Goal: Task Accomplishment & Management: Manage account settings

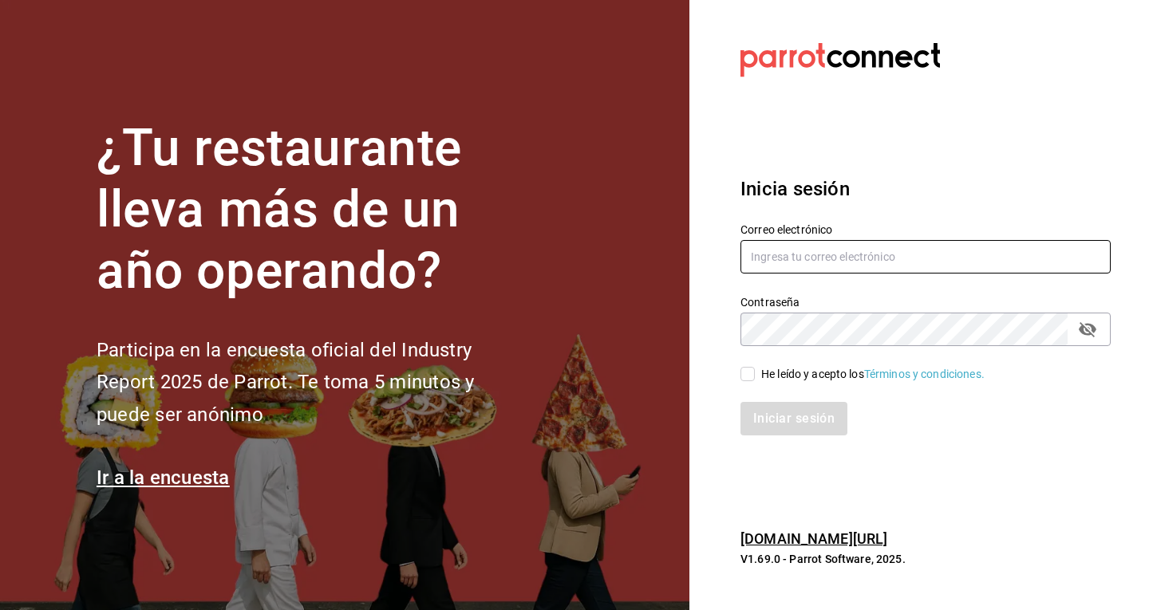
type input "[EMAIL_ADDRESS][DOMAIN_NAME]"
click at [753, 377] on input "He leído y acepto los Términos y condiciones." at bounding box center [747, 374] width 14 height 14
checkbox input "true"
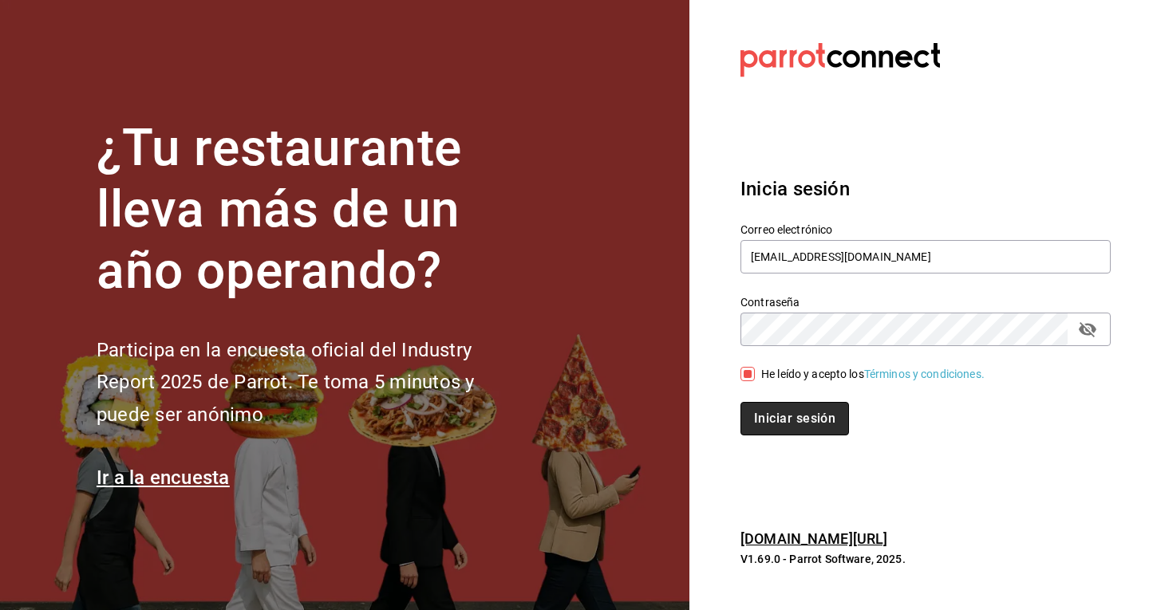
click at [807, 418] on button "Iniciar sesión" at bounding box center [794, 419] width 109 height 34
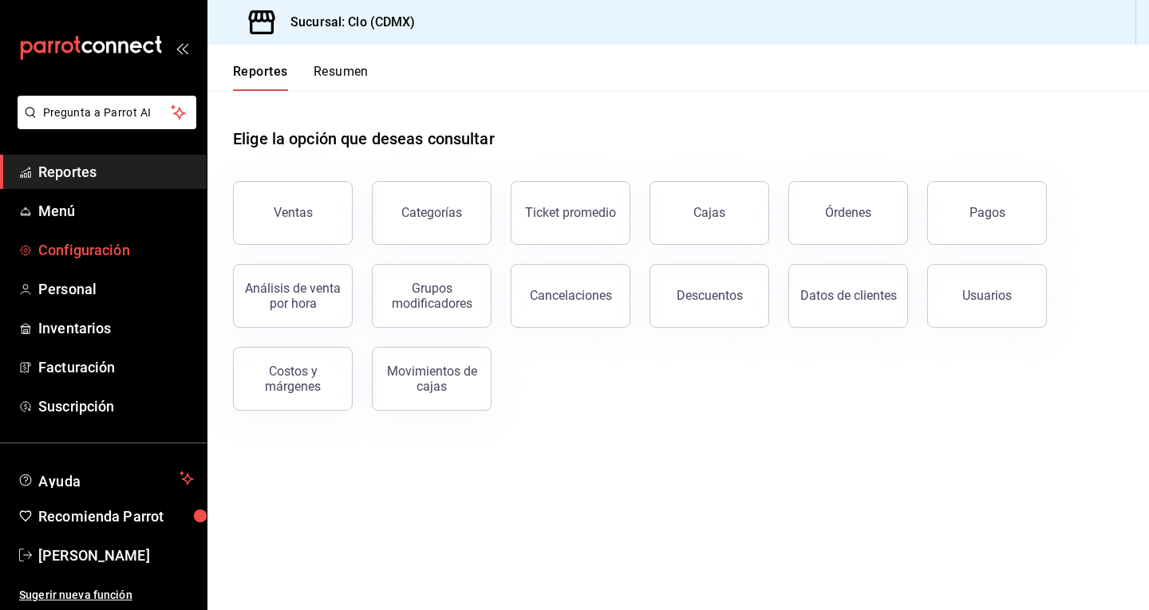
click at [89, 255] on span "Configuración" at bounding box center [116, 250] width 156 height 22
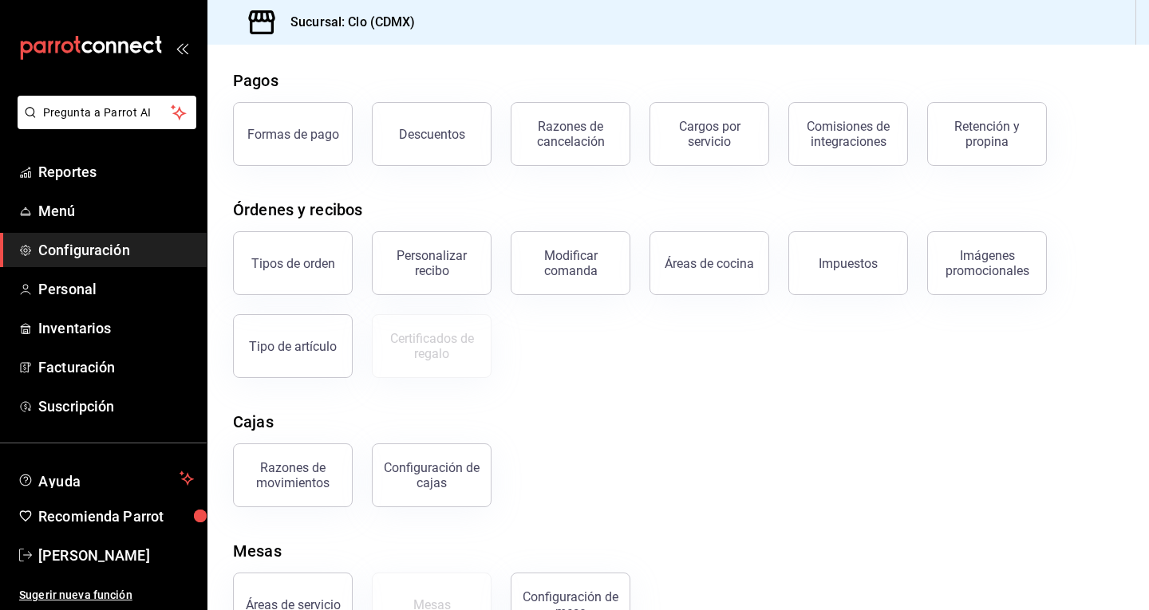
scroll to position [116, 0]
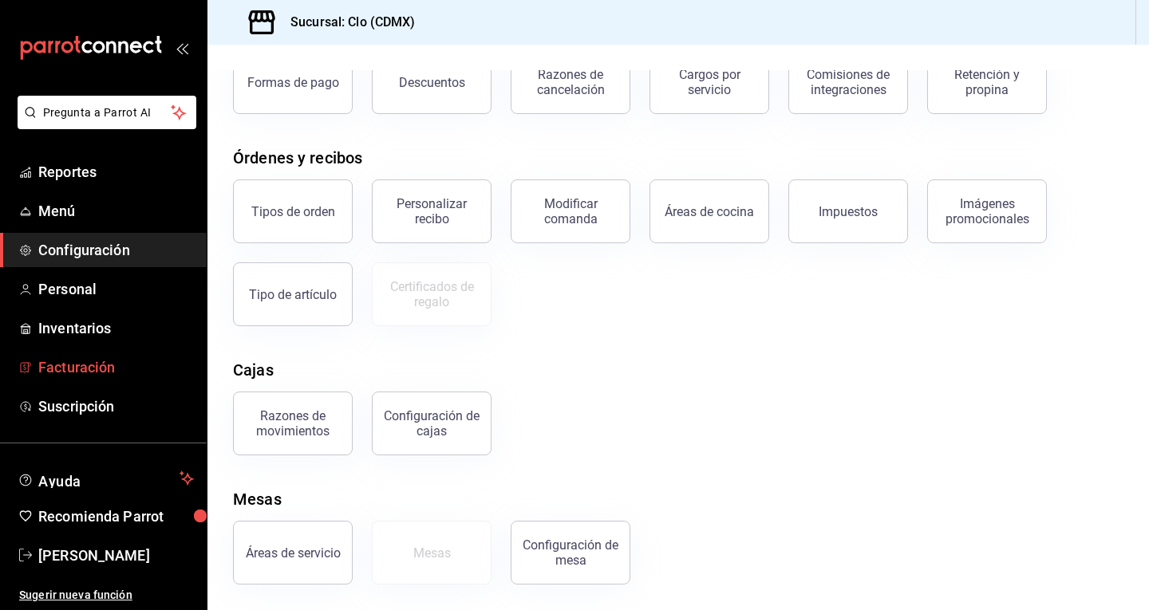
click at [107, 369] on span "Facturación" at bounding box center [116, 368] width 156 height 22
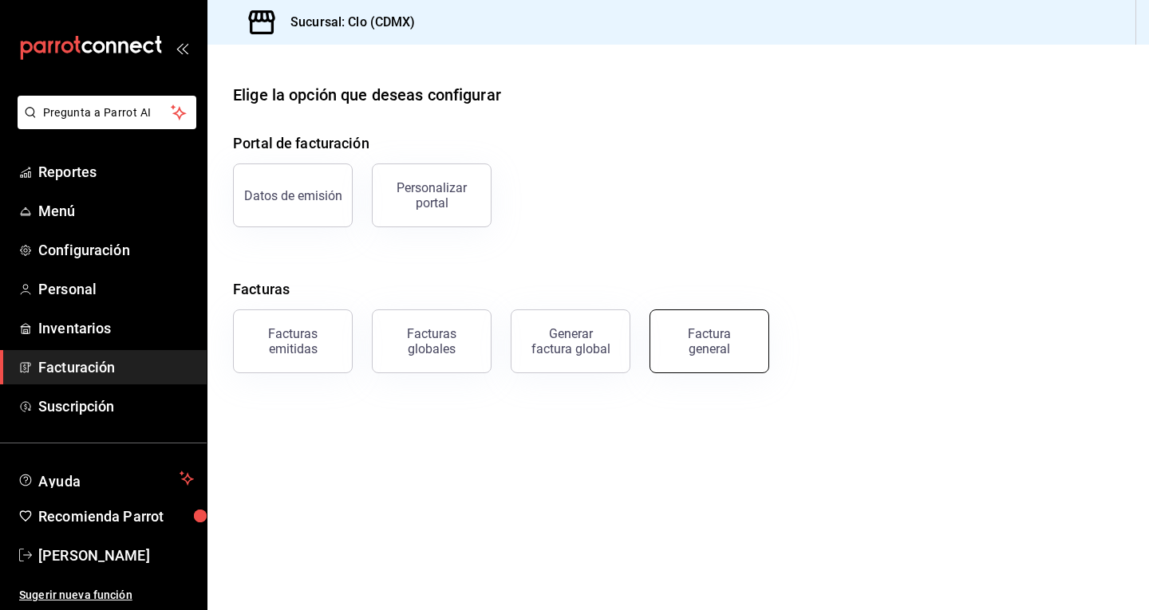
click at [686, 351] on div "Factura general" at bounding box center [709, 341] width 80 height 30
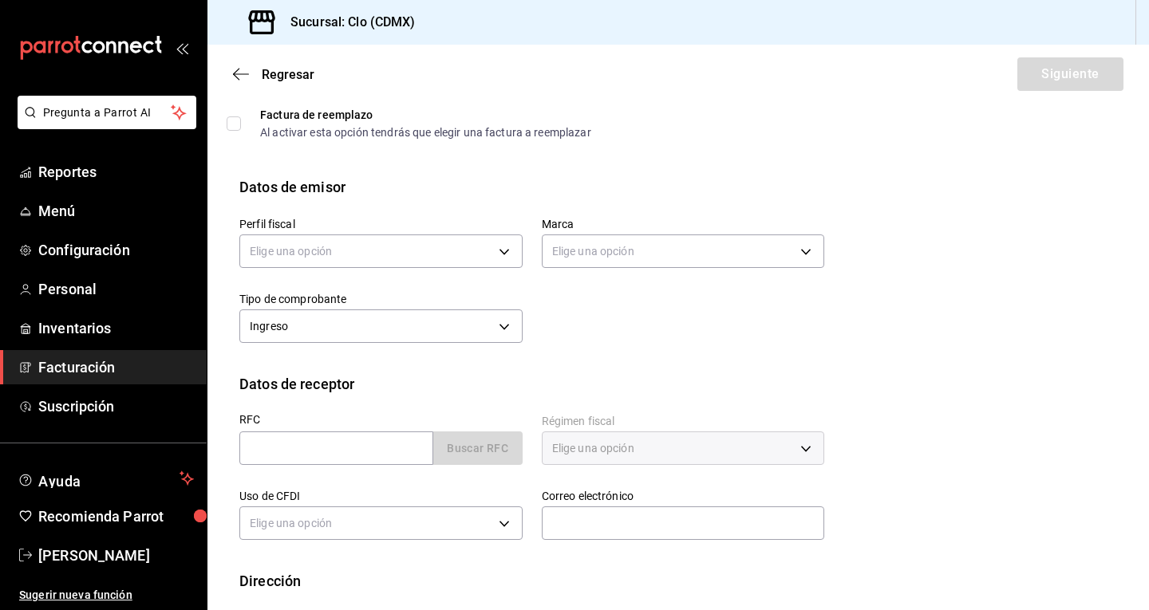
scroll to position [153, 0]
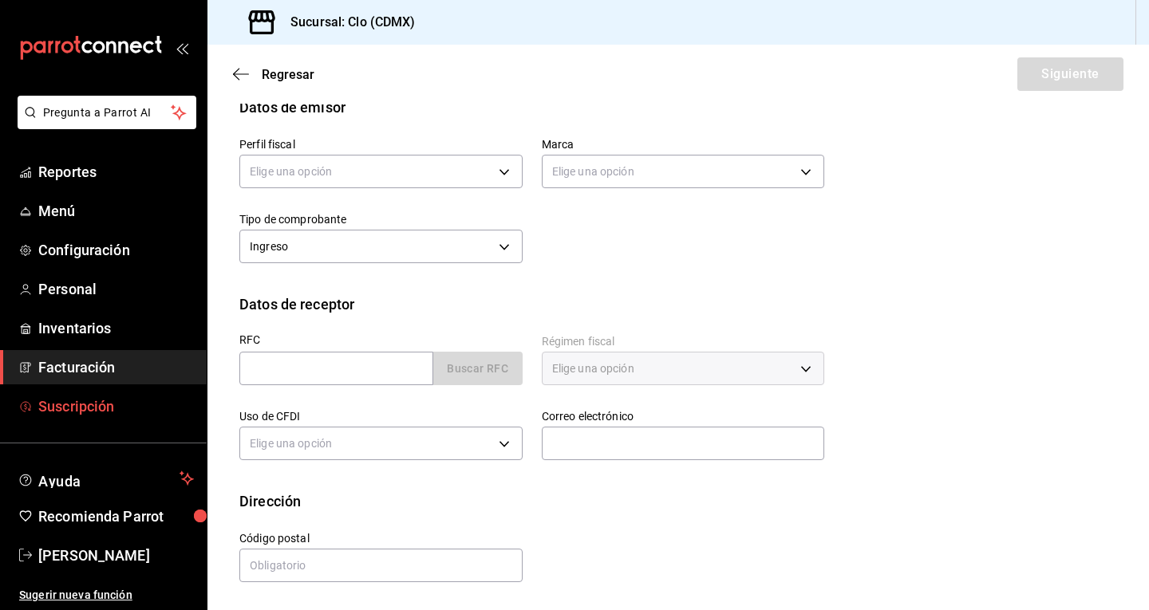
click at [94, 405] on span "Suscripción" at bounding box center [116, 407] width 156 height 22
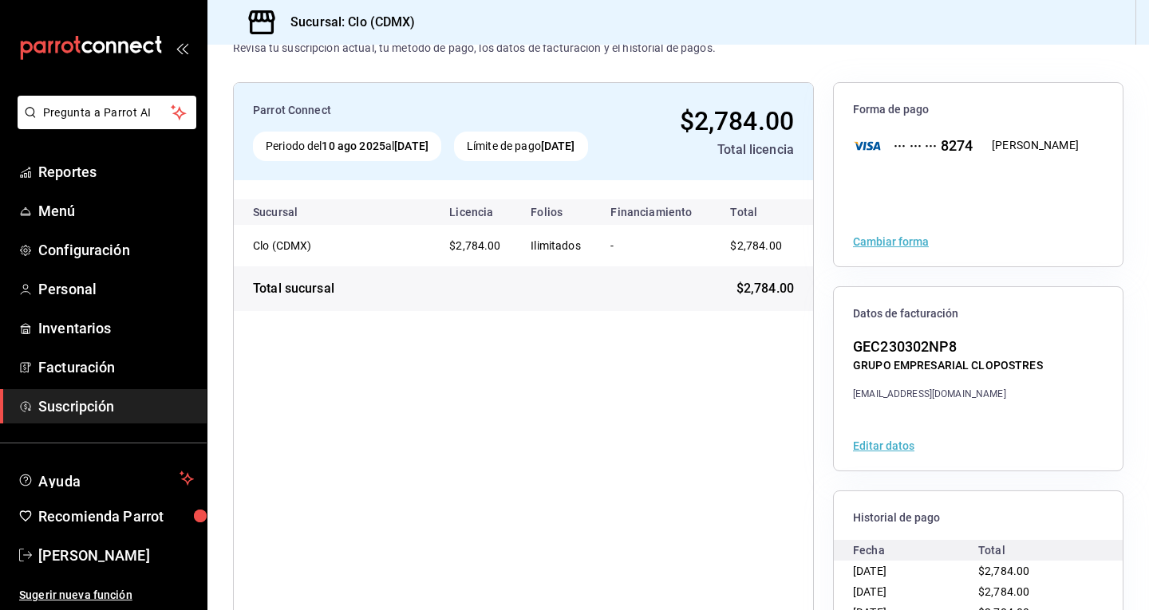
scroll to position [80, 0]
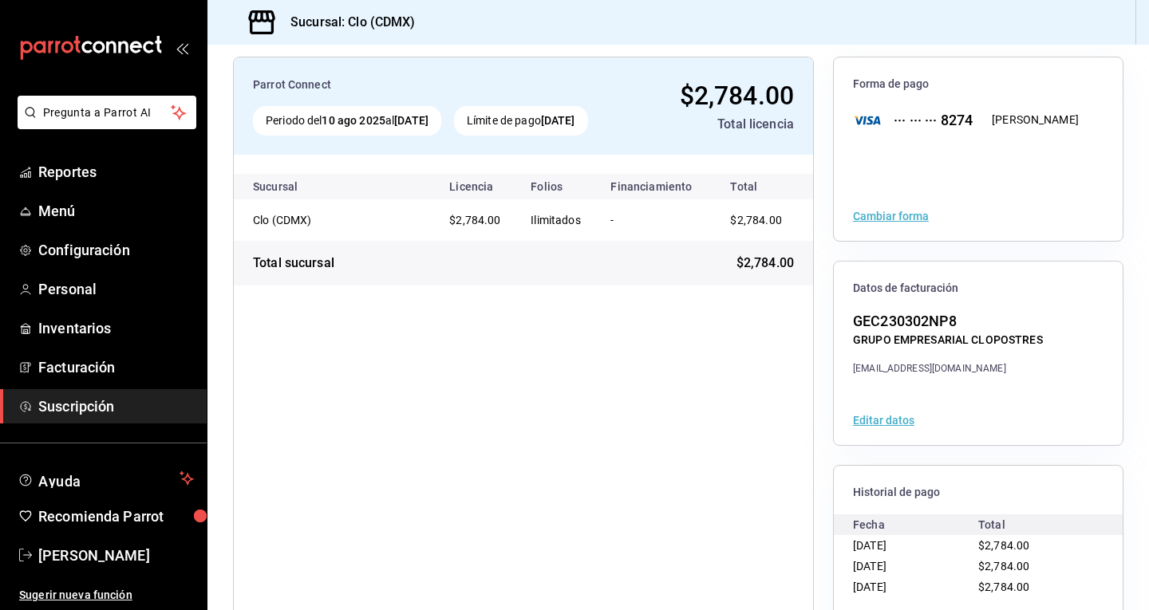
click at [880, 424] on button "Editar datos" at bounding box center [883, 420] width 61 height 11
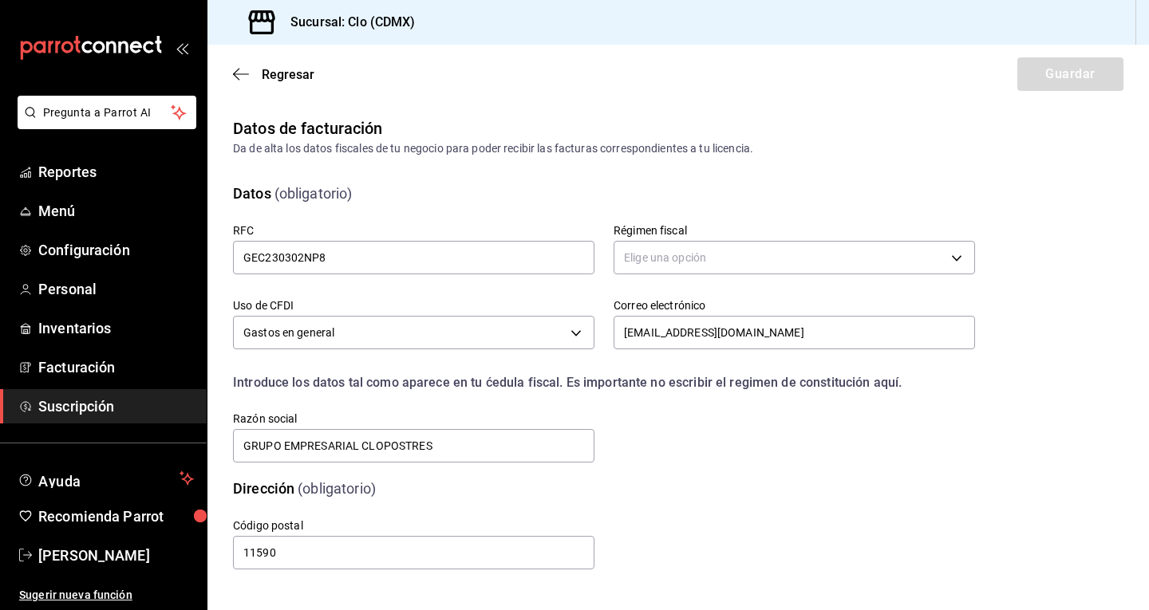
type input "601"
click at [1071, 77] on div "Regresar Guardar" at bounding box center [677, 74] width 941 height 59
click at [239, 79] on icon "button" at bounding box center [241, 74] width 16 height 14
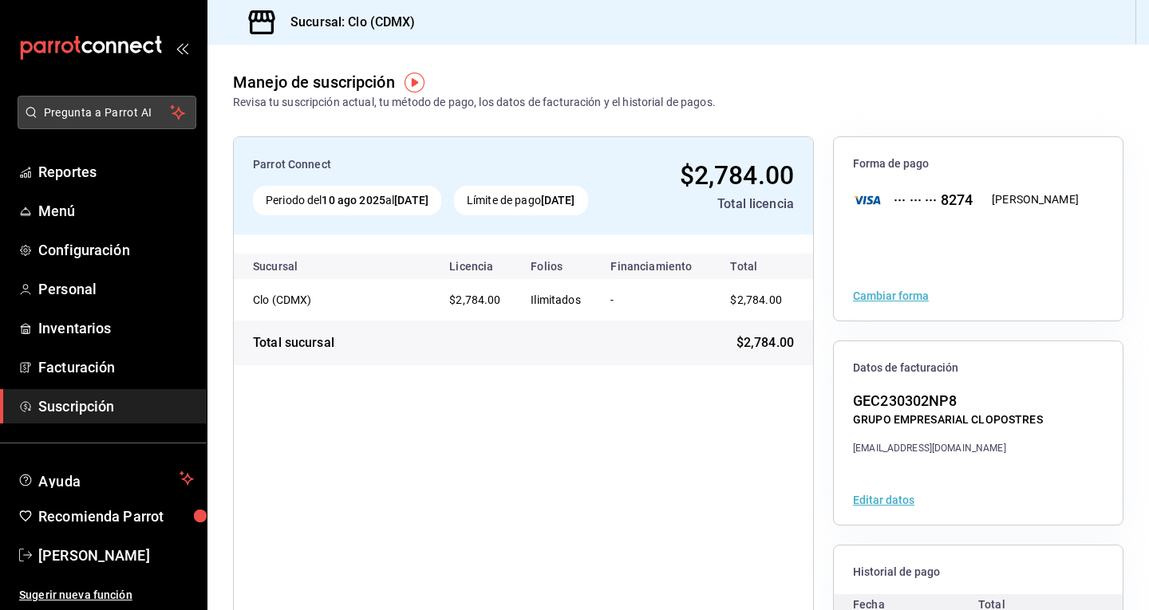
click at [101, 109] on span "Pregunta a Parrot AI" at bounding box center [107, 113] width 127 height 17
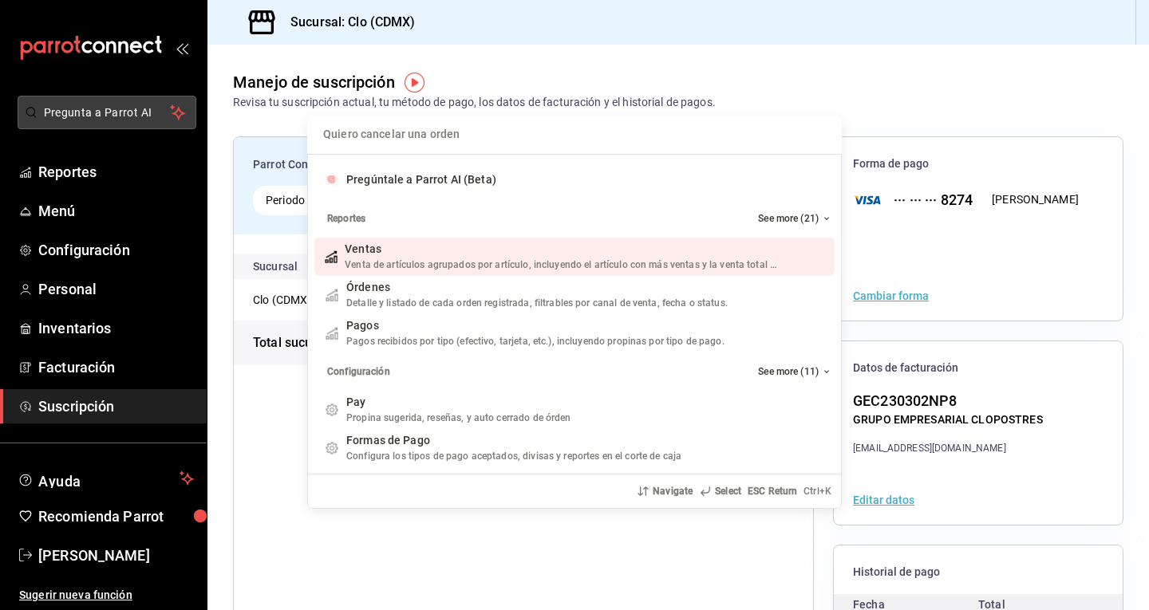
type input "C"
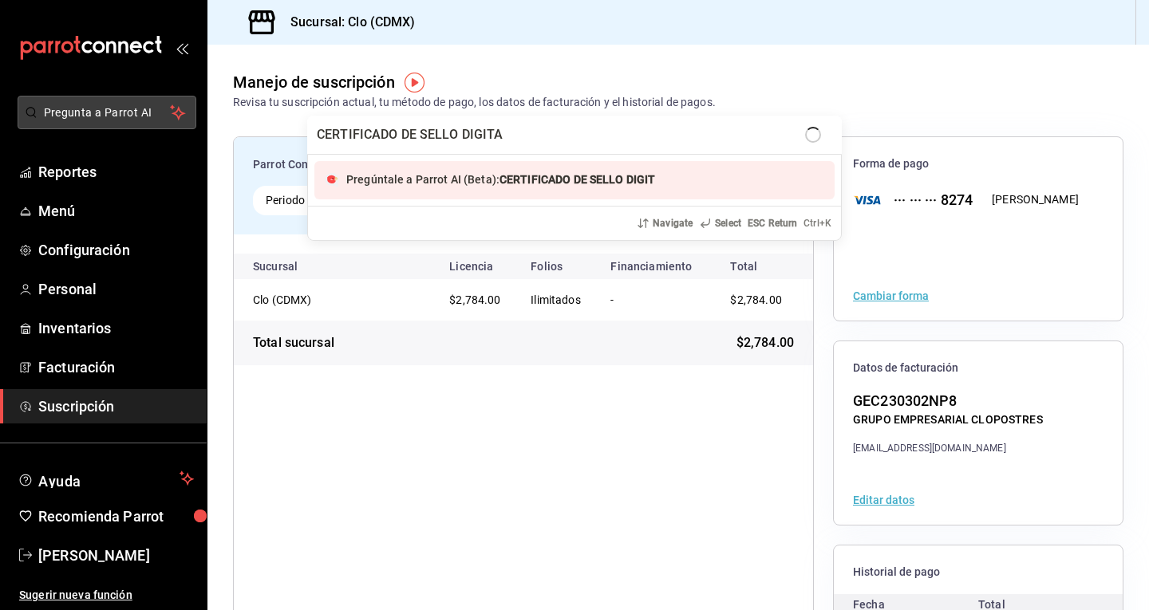
type input "CERTIFICADO DE SELLO DIGITAL"
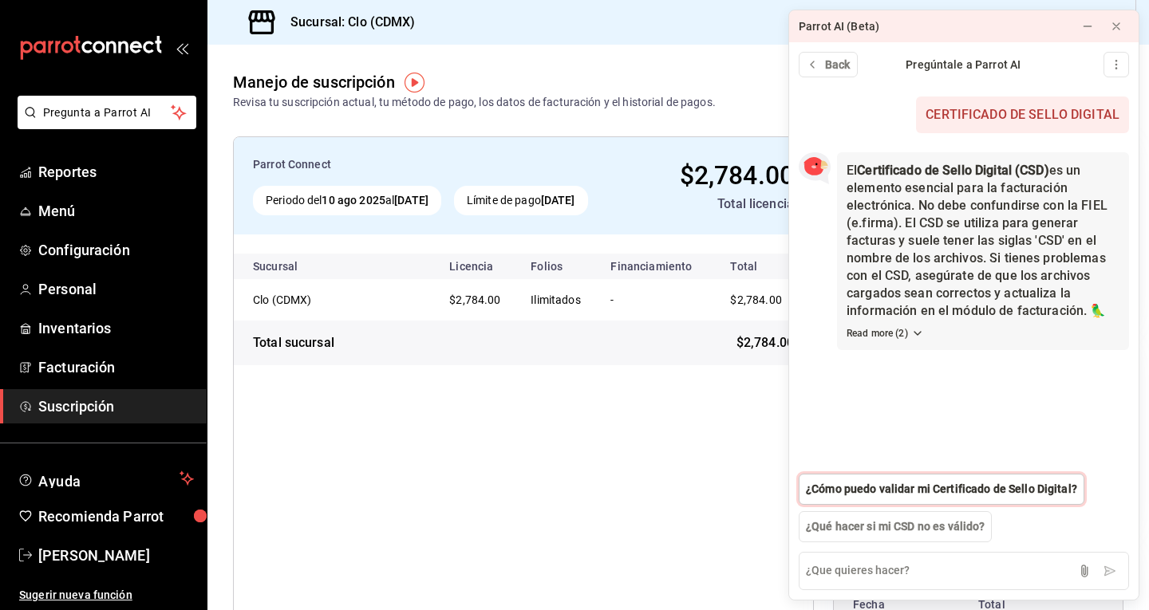
click at [1008, 485] on span "¿Cómo puedo validar mi Certificado de Sello Digital?" at bounding box center [941, 489] width 271 height 17
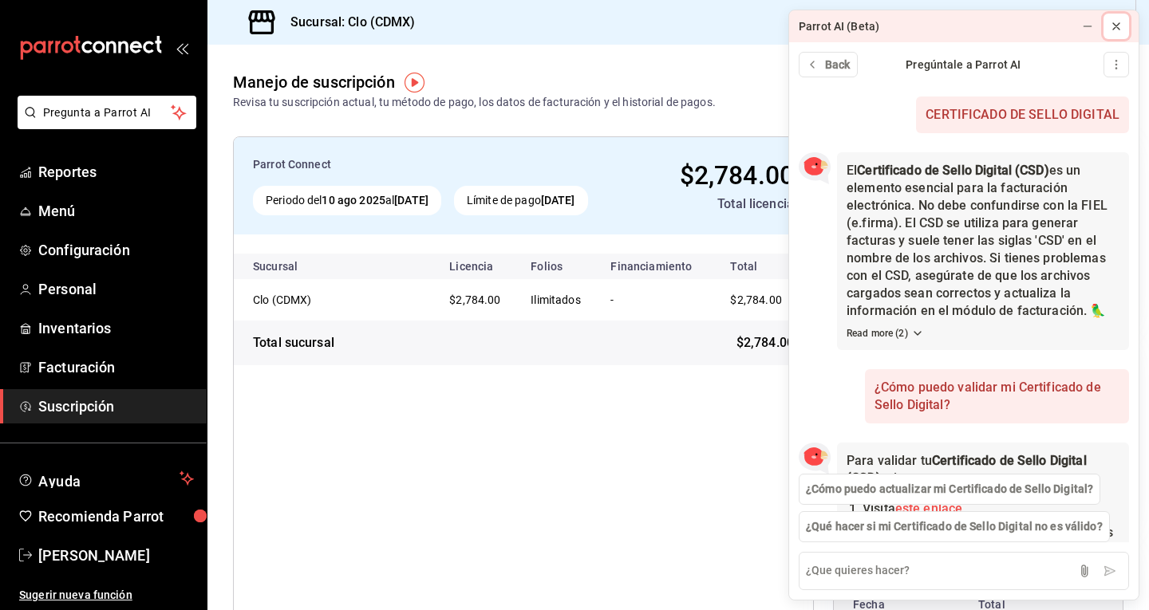
click at [1115, 31] on icon at bounding box center [1116, 26] width 13 height 13
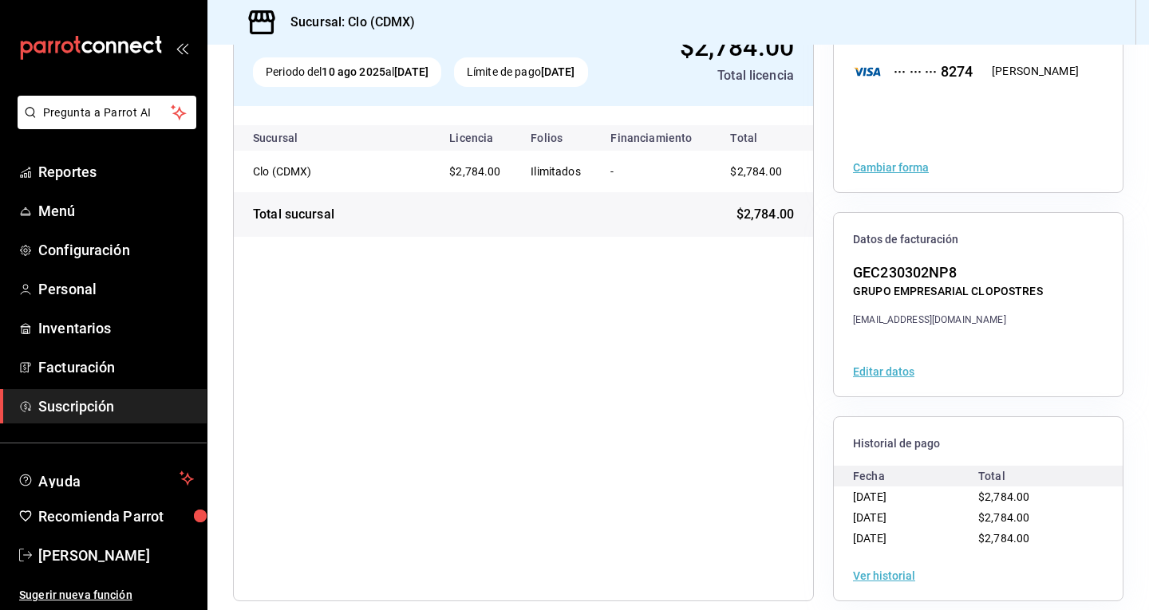
scroll to position [145, 0]
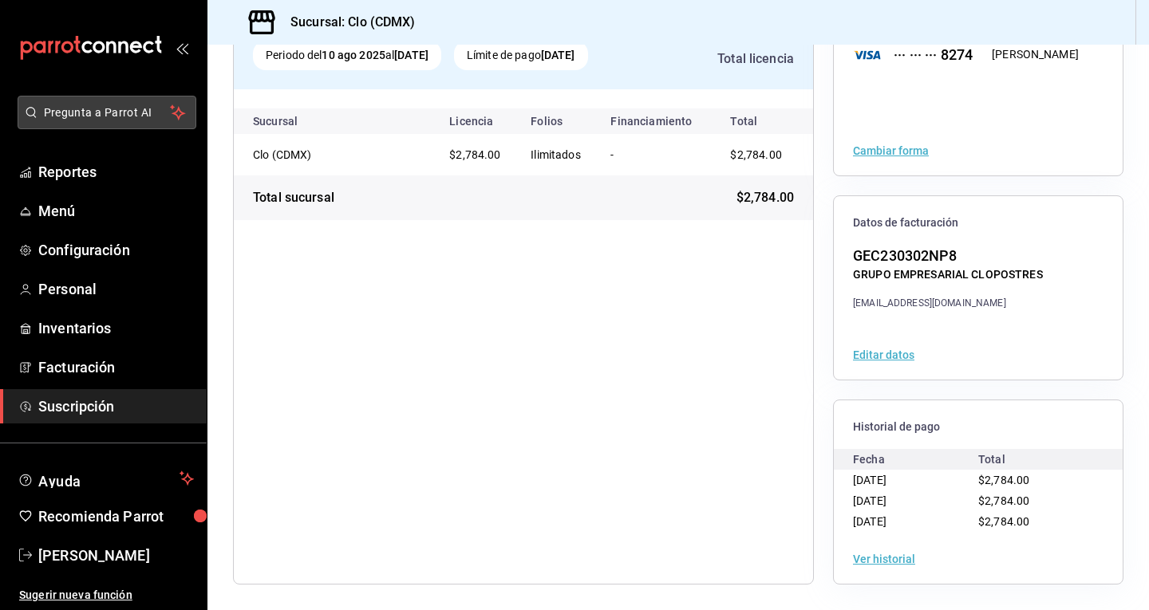
click at [112, 107] on span "Pregunta a Parrot AI" at bounding box center [107, 113] width 127 height 17
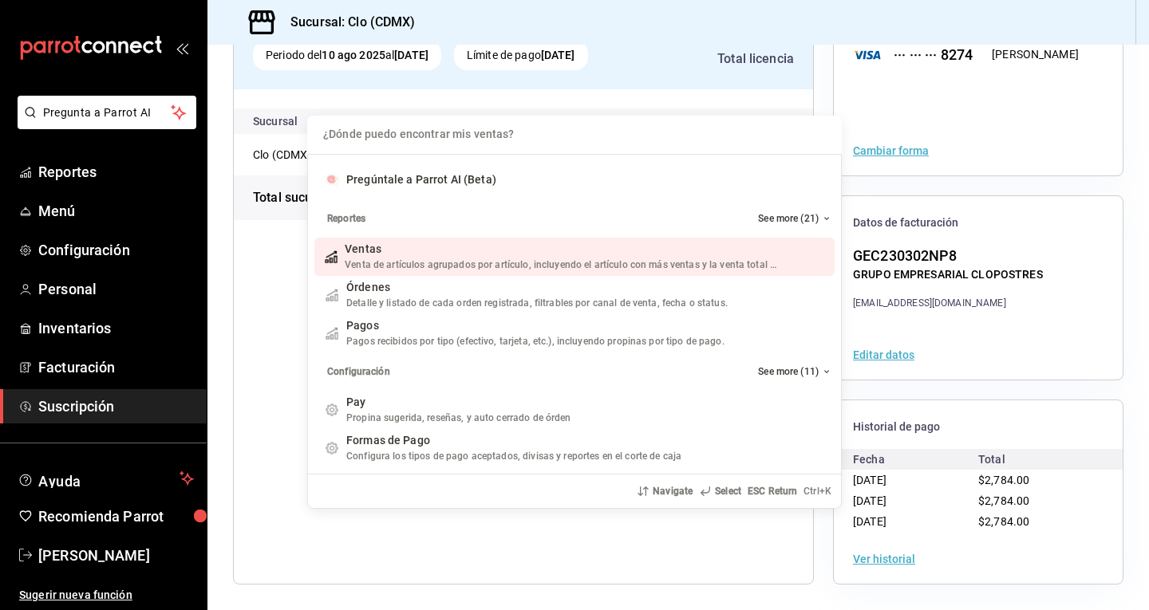
click at [113, 107] on div "¿Dónde puedo encontrar mis ventas? Pregúntale a Parrot AI (Beta) Reportes See m…" at bounding box center [574, 305] width 1149 height 610
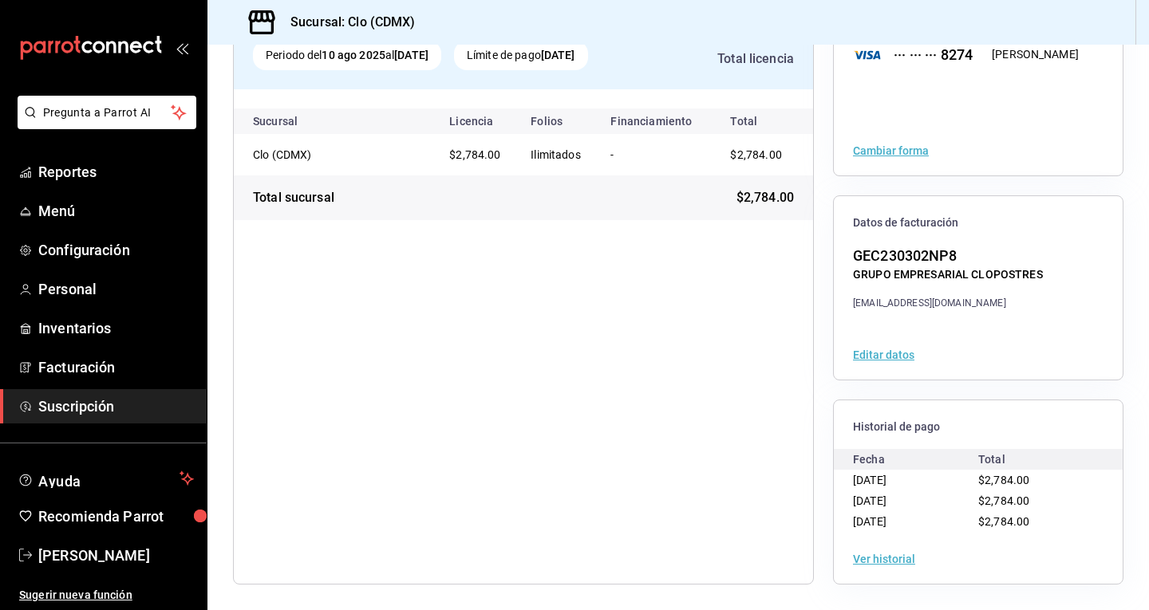
click at [182, 49] on icon "open_drawer_menu" at bounding box center [182, 47] width 13 height 13
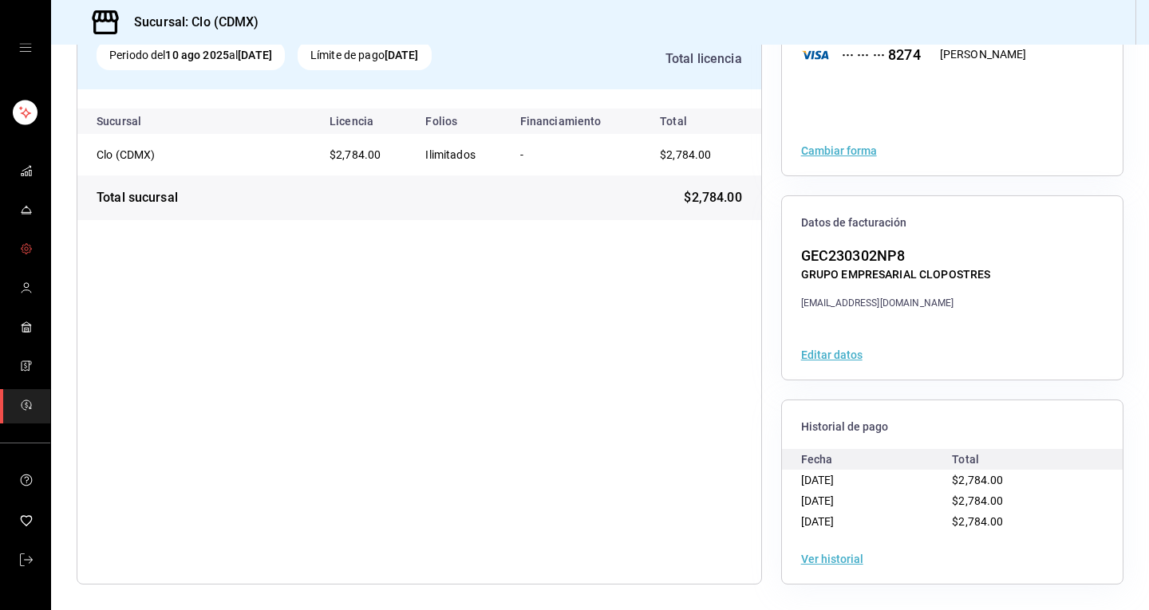
click at [31, 249] on icon "mailbox folders" at bounding box center [27, 249] width 10 height 10
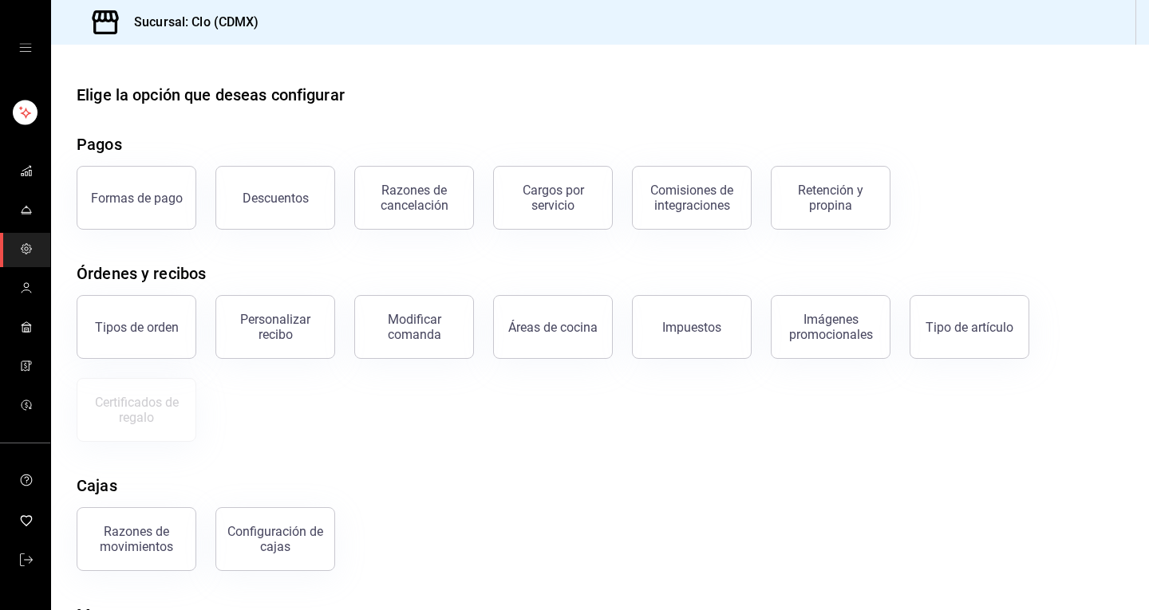
scroll to position [116, 0]
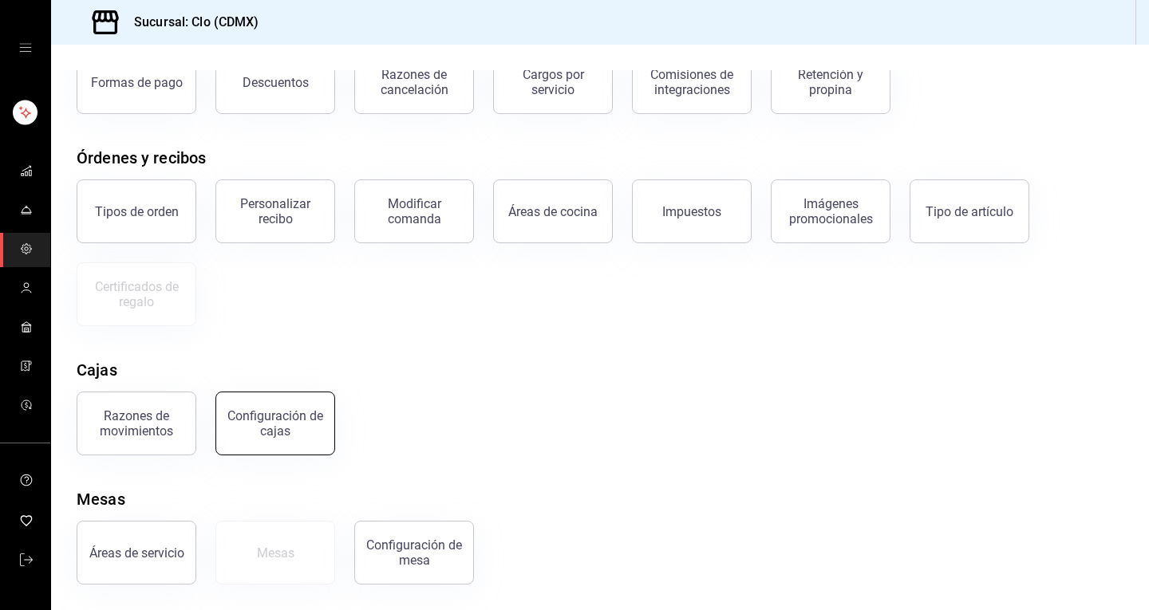
click at [294, 440] on button "Configuración de cajas" at bounding box center [275, 424] width 120 height 64
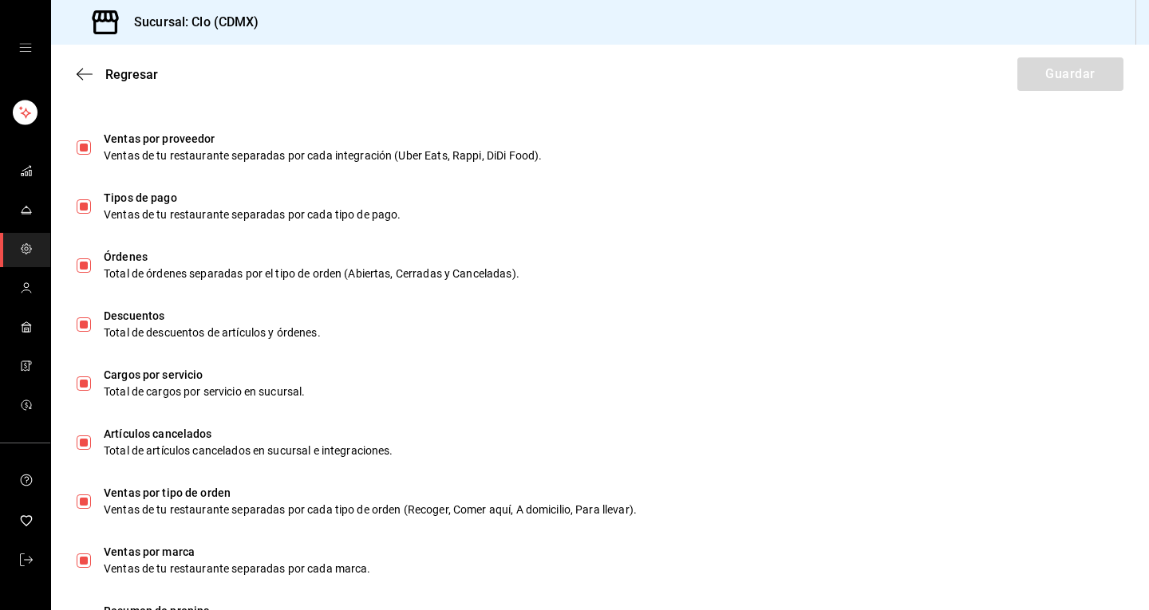
scroll to position [966, 0]
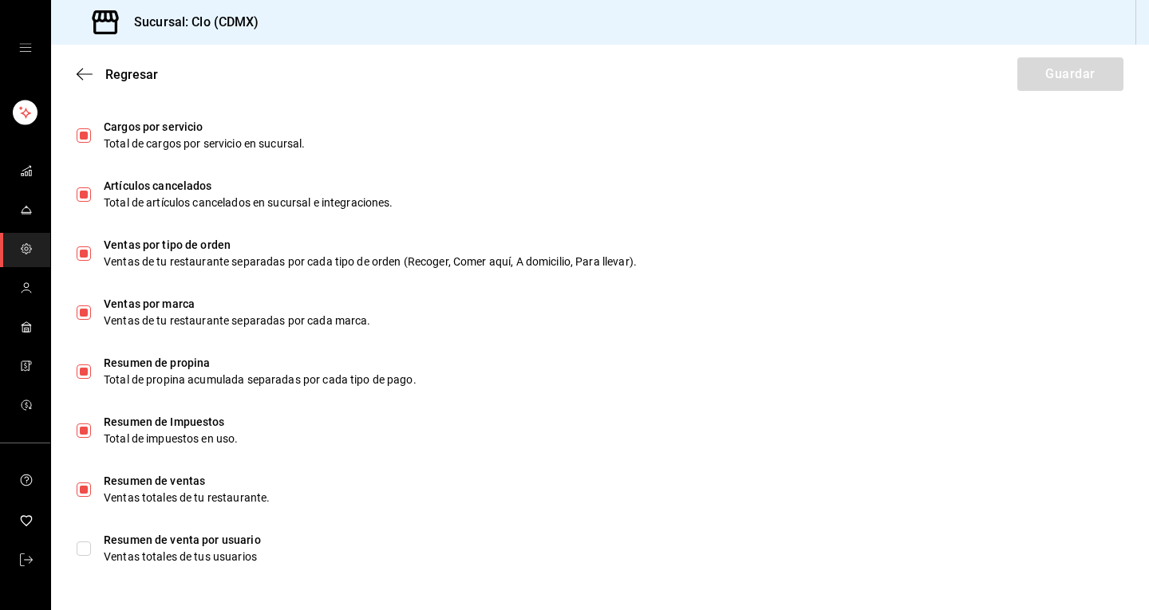
click at [74, 76] on div "Regresar Guardar" at bounding box center [600, 74] width 1098 height 59
click at [82, 76] on icon "button" at bounding box center [85, 74] width 16 height 14
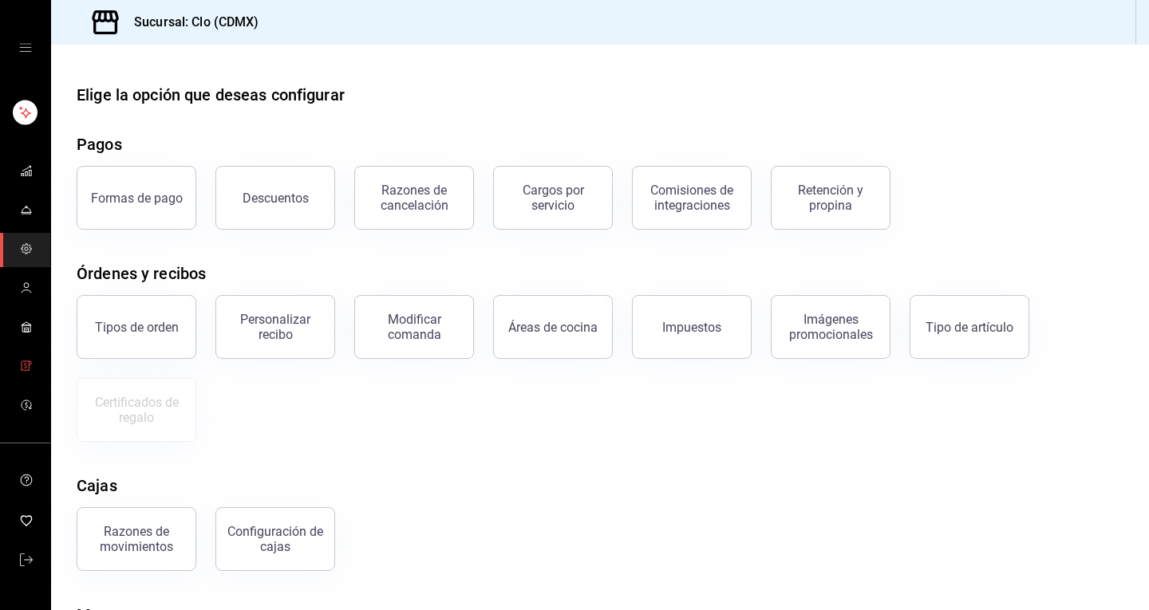
click at [22, 374] on span "mailbox folders" at bounding box center [26, 368] width 13 height 22
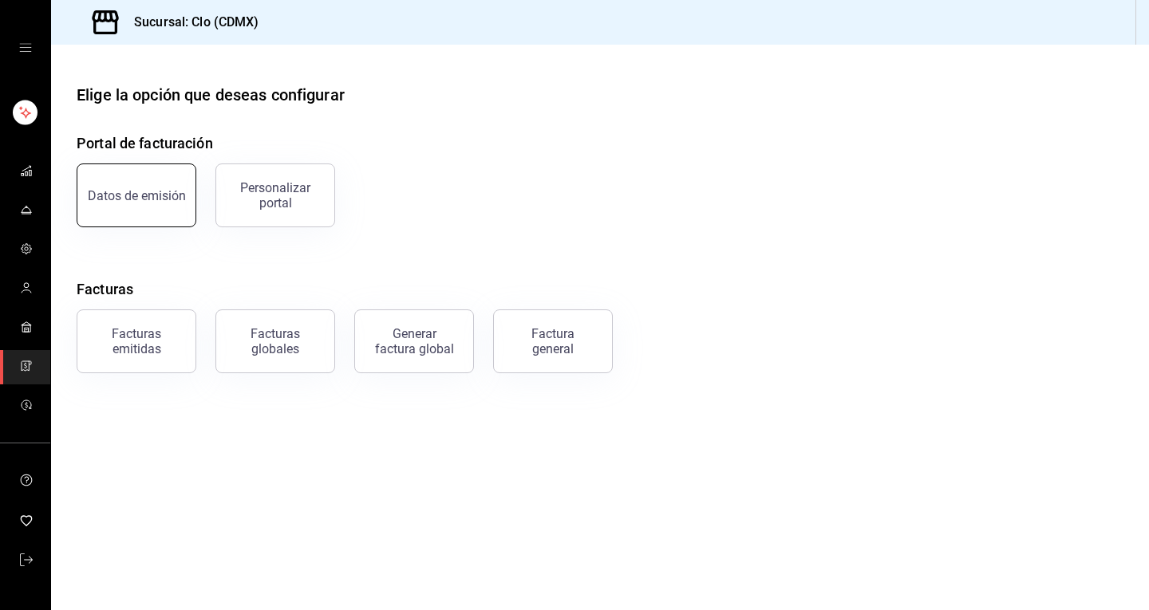
click at [166, 195] on div "Datos de emisión" at bounding box center [137, 195] width 98 height 15
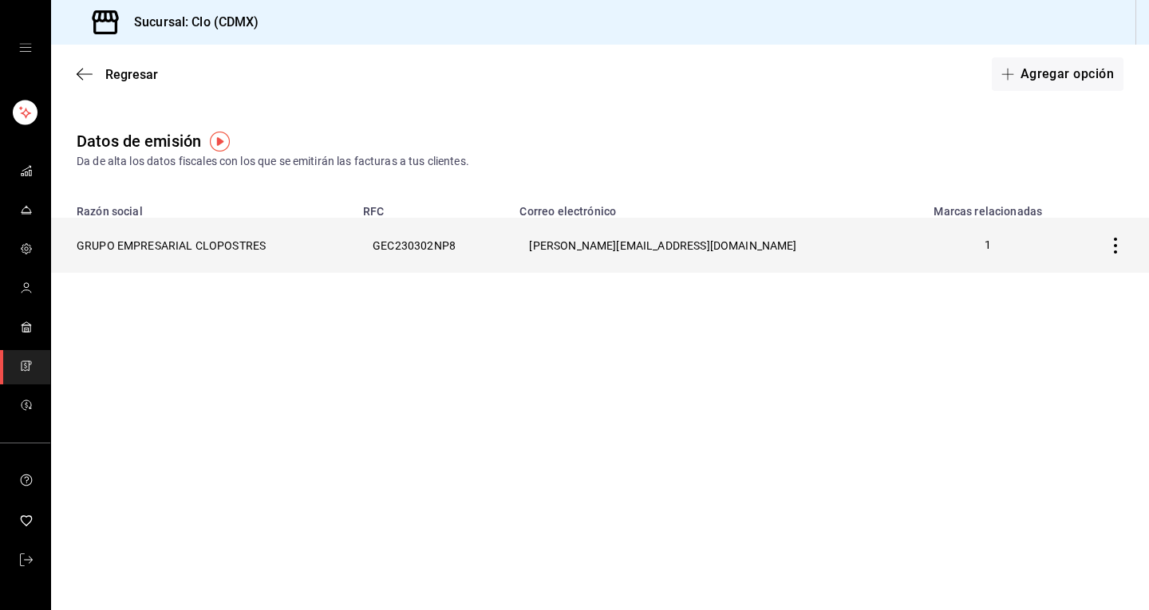
click at [1118, 246] on icon "button" at bounding box center [1115, 246] width 16 height 16
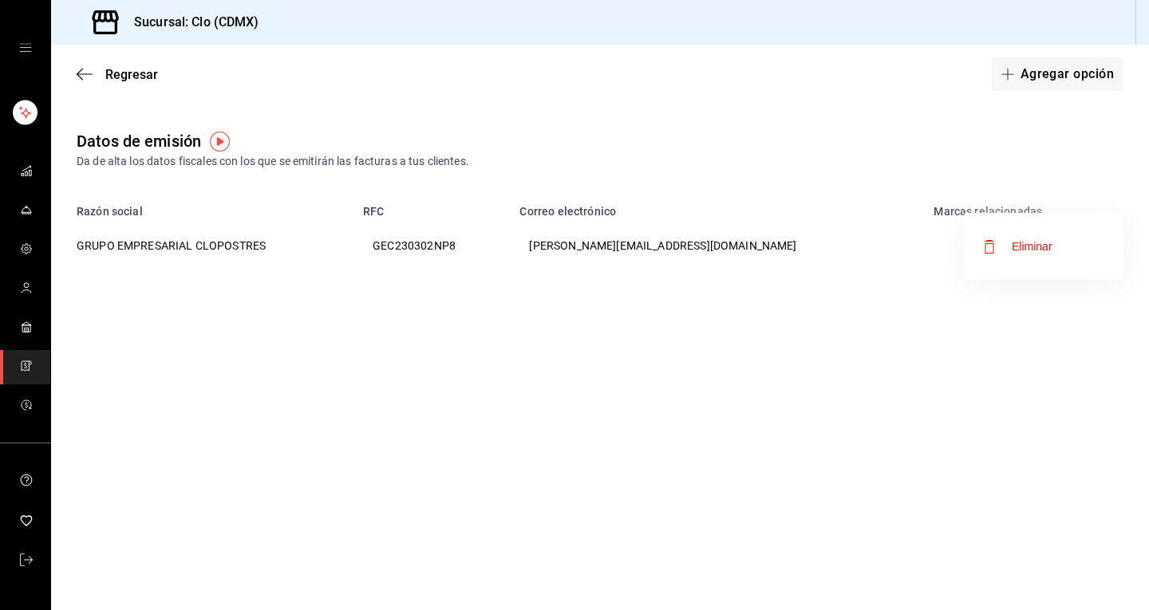
click at [687, 152] on div at bounding box center [574, 305] width 1149 height 610
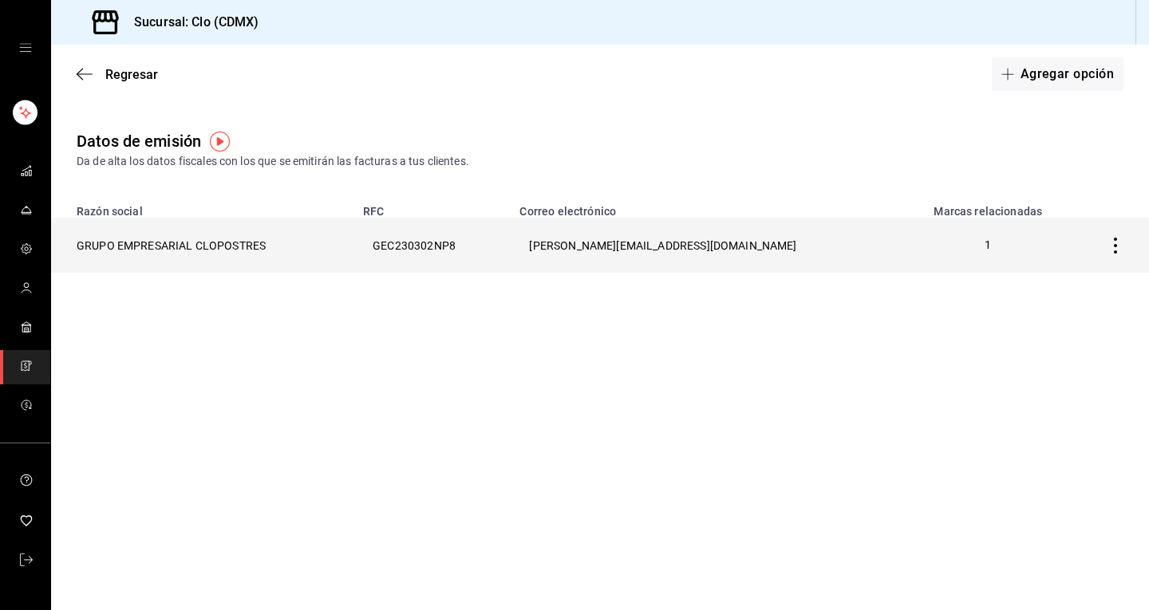
click at [170, 252] on th "GRUPO EMPRESARIAL CLOPOSTRES" at bounding box center [202, 245] width 302 height 55
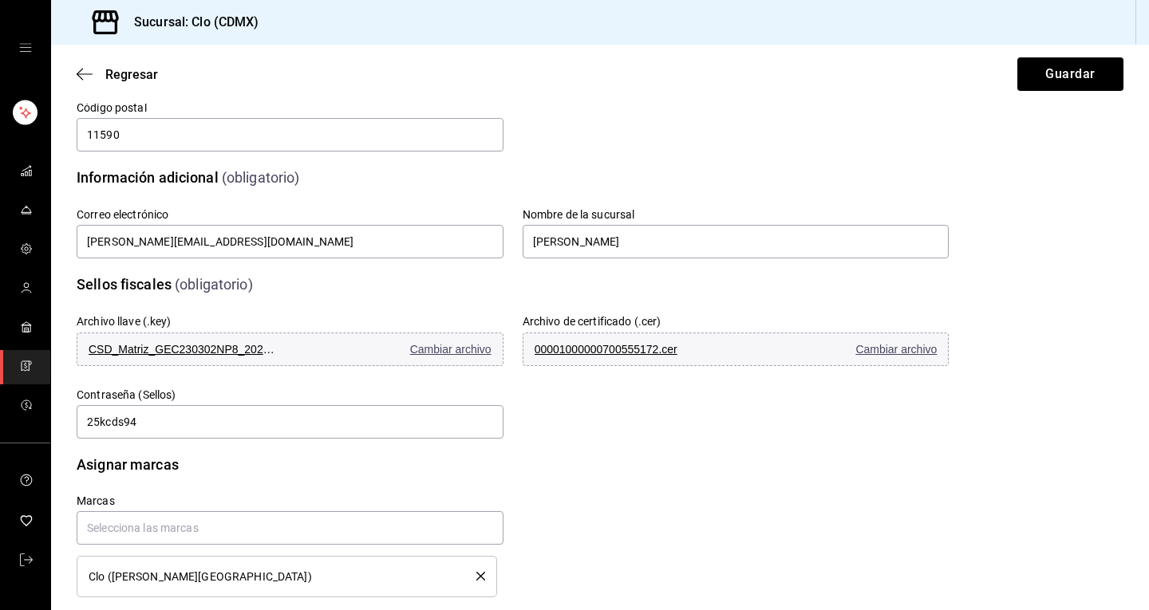
scroll to position [310, 0]
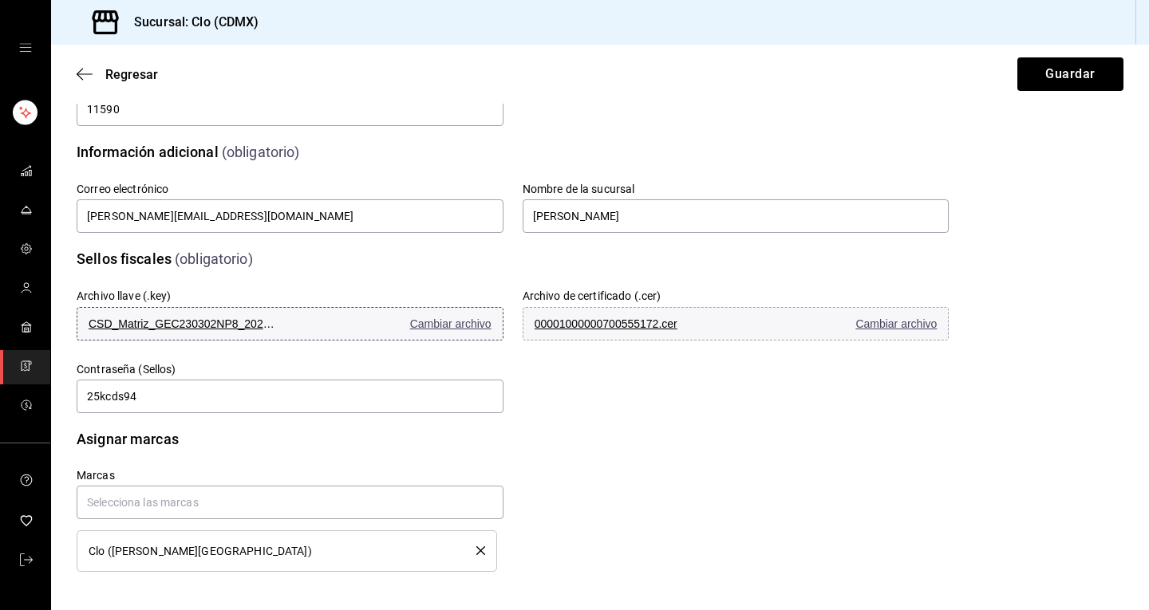
click at [215, 320] on span "CSD_Matriz_GEC230302NP8_20230620_073824.key" at bounding box center [184, 324] width 191 height 13
click at [224, 324] on span "CSD_Matriz_GEC230302NP8_20230620_073824.key" at bounding box center [184, 324] width 191 height 13
click at [649, 321] on span "00001000000700555172.cer" at bounding box center [630, 324] width 191 height 13
drag, startPoint x: 241, startPoint y: 324, endPoint x: 339, endPoint y: 330, distance: 98.3
click at [339, 330] on button "CSD_Matriz_GEC230302NP8_20230620_073824.key Cambiar archivo" at bounding box center [290, 324] width 427 height 34
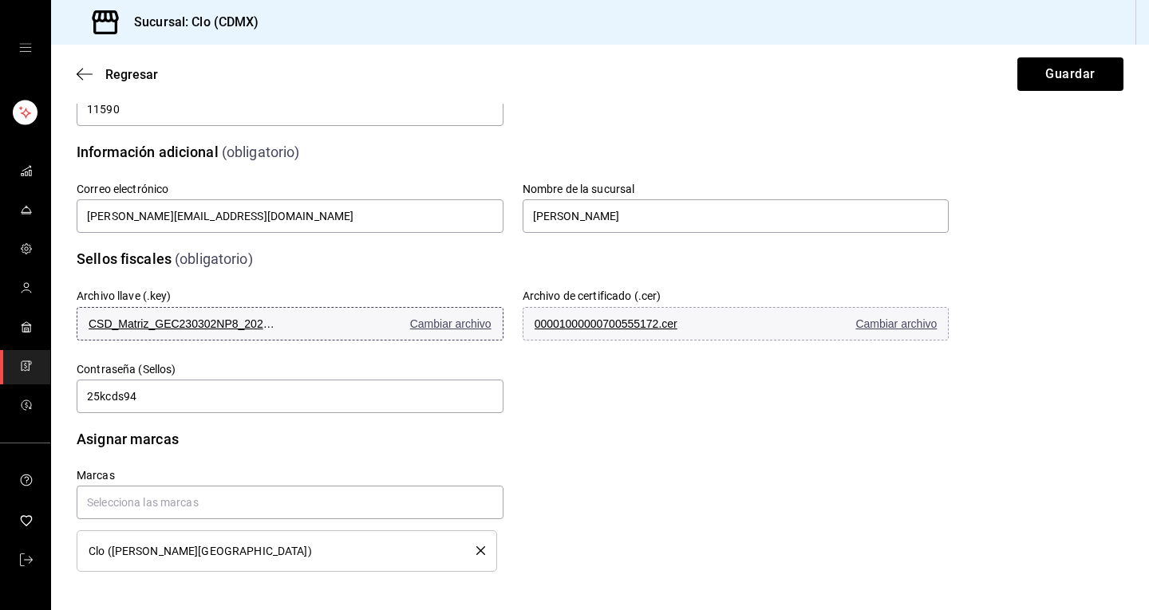
click at [450, 325] on span "Cambiar archivo" at bounding box center [450, 324] width 81 height 13
drag, startPoint x: 253, startPoint y: 323, endPoint x: 443, endPoint y: 367, distance: 194.9
click at [443, 367] on label "Contraseña (Sellos)" at bounding box center [290, 369] width 427 height 11
click at [658, 322] on span "00001000000700555172.cer" at bounding box center [630, 324] width 191 height 13
click at [29, 561] on icon "mailbox folders" at bounding box center [26, 560] width 13 height 13
